Goal: Check status: Check status

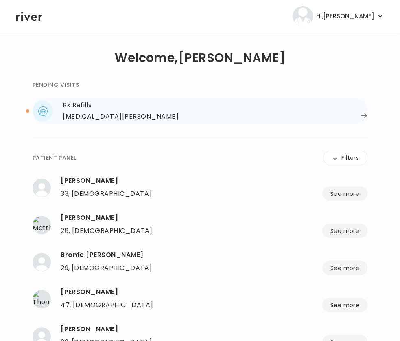
click at [101, 114] on div "[MEDICAL_DATA][PERSON_NAME]" at bounding box center [215, 116] width 305 height 11
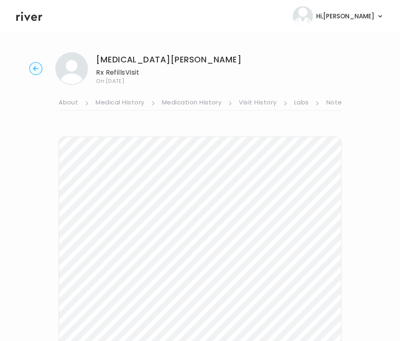
click at [68, 104] on link "About" at bounding box center [69, 103] width 20 height 13
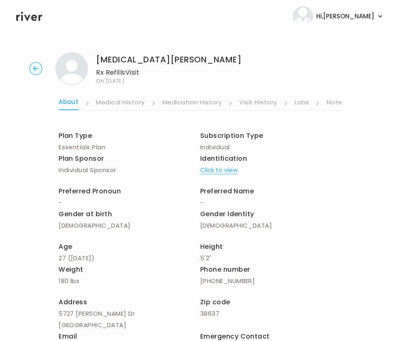
click at [129, 106] on link "Medical History" at bounding box center [120, 103] width 48 height 13
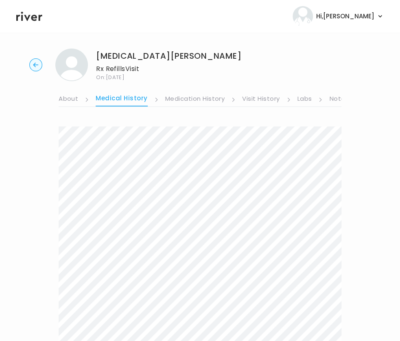
scroll to position [2, 0]
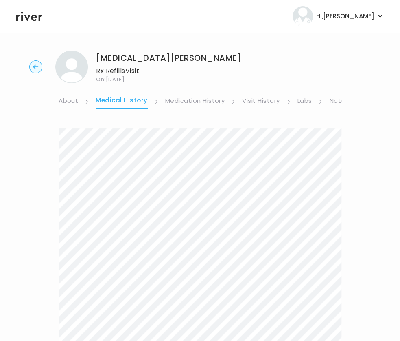
click at [310, 101] on link "Labs" at bounding box center [305, 101] width 15 height 13
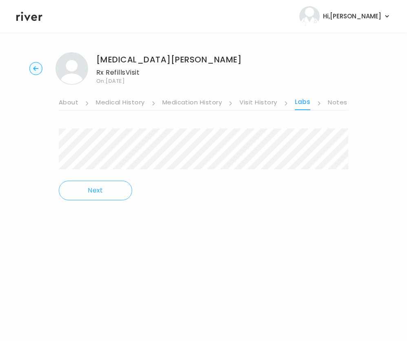
click at [344, 101] on link "Notes" at bounding box center [337, 103] width 19 height 13
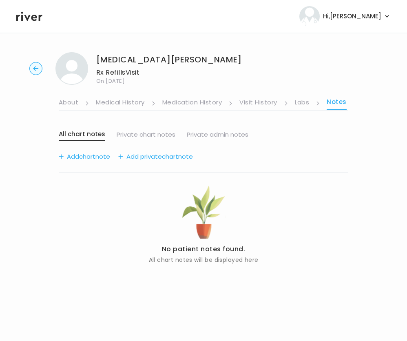
click at [296, 101] on link "Labs" at bounding box center [302, 103] width 15 height 13
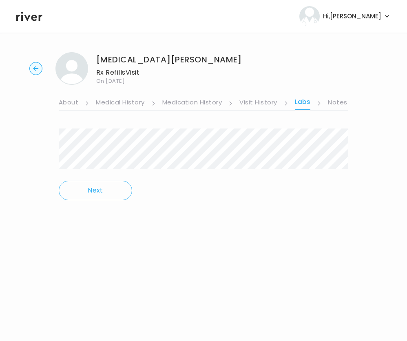
click at [259, 103] on link "Visit History" at bounding box center [257, 103] width 37 height 13
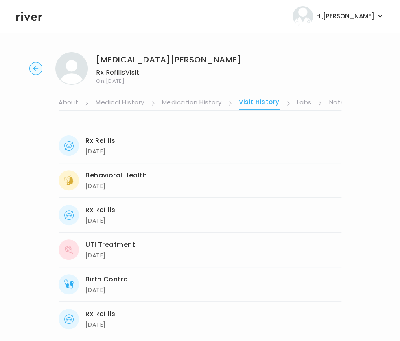
scroll to position [0, 157]
click at [262, 103] on link "Chat" at bounding box center [270, 103] width 16 height 13
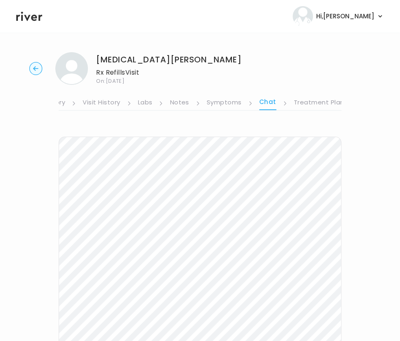
click at [214, 102] on link "Symptoms" at bounding box center [224, 103] width 35 height 13
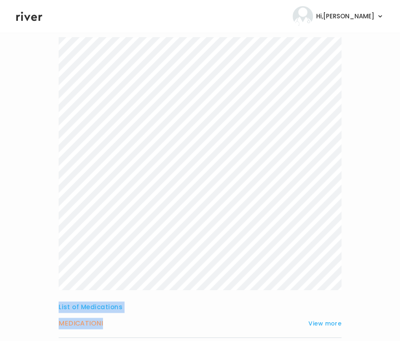
scroll to position [160, 0]
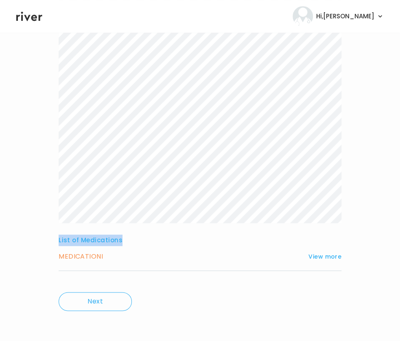
click at [310, 240] on div "List of Medications MEDICATION I View more Who originally prescribed the medica…" at bounding box center [200, 126] width 283 height 312
click at [322, 255] on button "View more" at bounding box center [325, 256] width 33 height 10
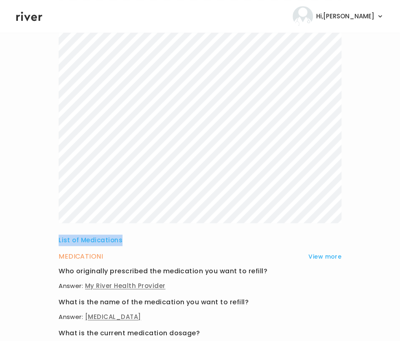
scroll to position [0, 0]
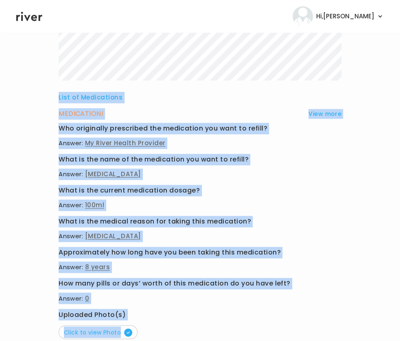
scroll to position [378, 0]
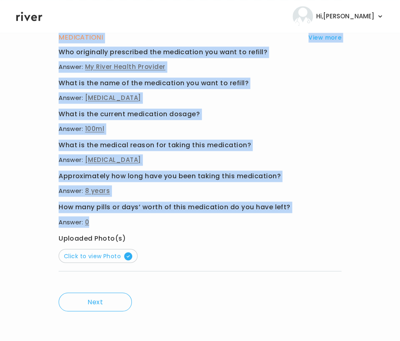
drag, startPoint x: 68, startPoint y: 128, endPoint x: 299, endPoint y: 218, distance: 247.6
click at [299, 218] on div "List of Medications MEDICATION I View more Who originally prescribed the medica…" at bounding box center [200, 32] width 283 height 581
click at [97, 256] on span "Click to view Photo" at bounding box center [98, 255] width 68 height 8
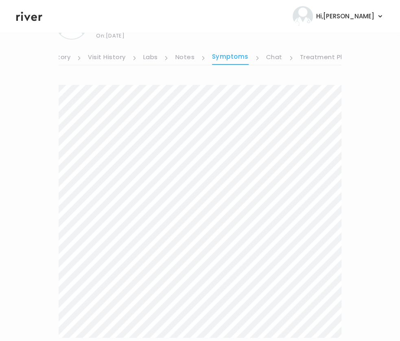
scroll to position [0, 0]
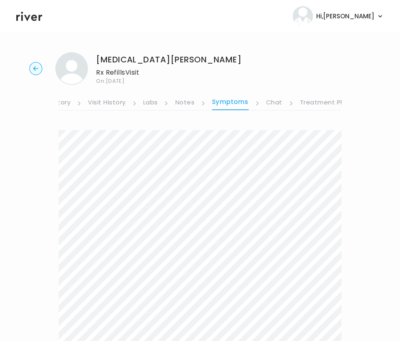
click at [272, 101] on link "Chat" at bounding box center [274, 103] width 16 height 13
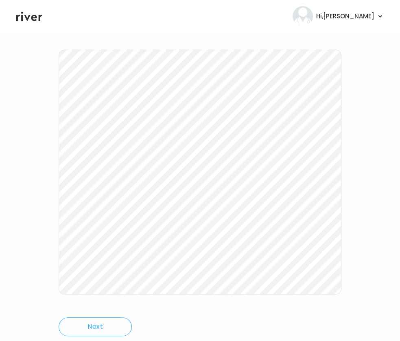
scroll to position [112, 0]
